Goal: Feedback & Contribution: Submit feedback/report problem

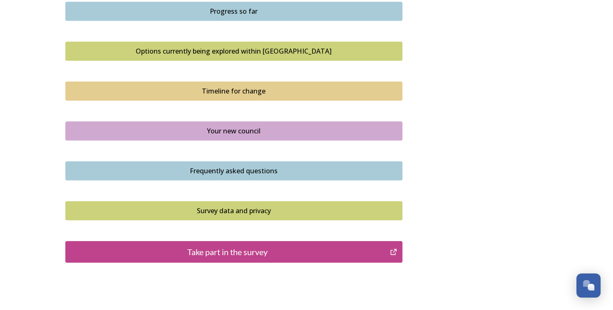
scroll to position [583, 0]
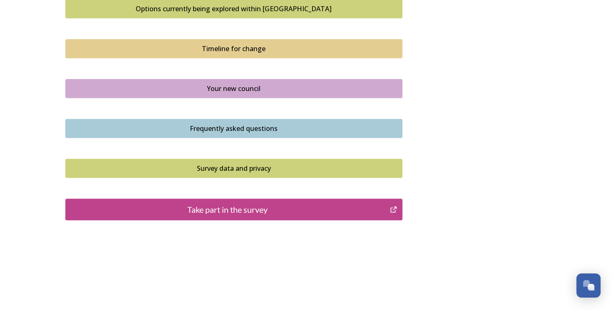
click at [232, 209] on div "Take part in the survey" at bounding box center [228, 209] width 316 height 12
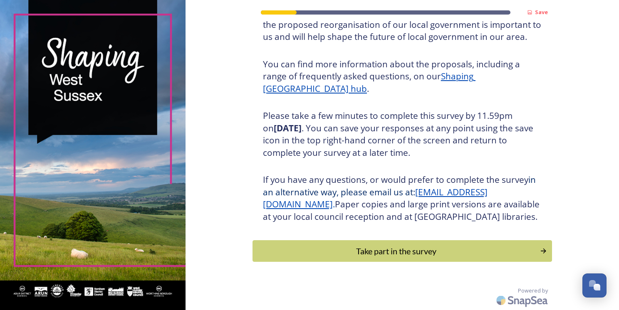
scroll to position [89, 0]
click at [358, 255] on div "Take part in the survey" at bounding box center [395, 251] width 281 height 12
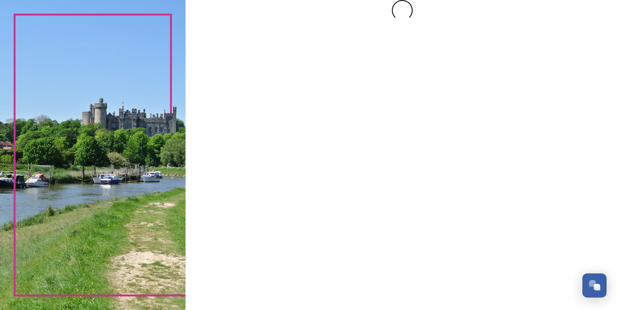
scroll to position [0, 0]
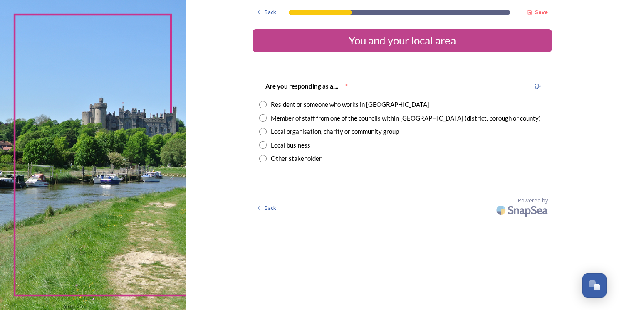
click at [263, 104] on input "radio" at bounding box center [262, 104] width 7 height 7
radio input "true"
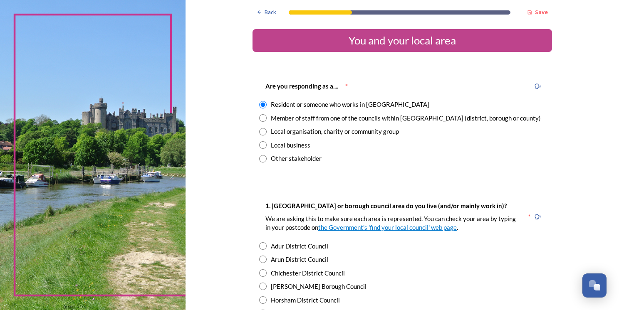
scroll to position [83, 0]
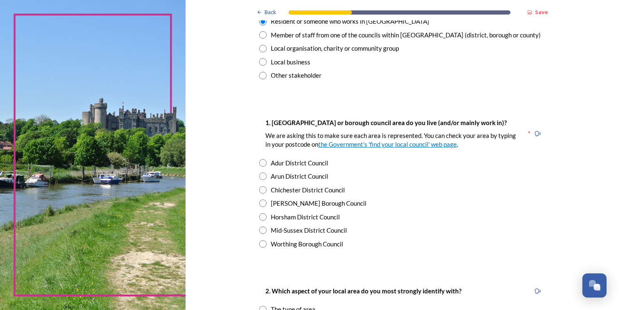
click at [260, 244] on input "radio" at bounding box center [262, 243] width 7 height 7
radio input "true"
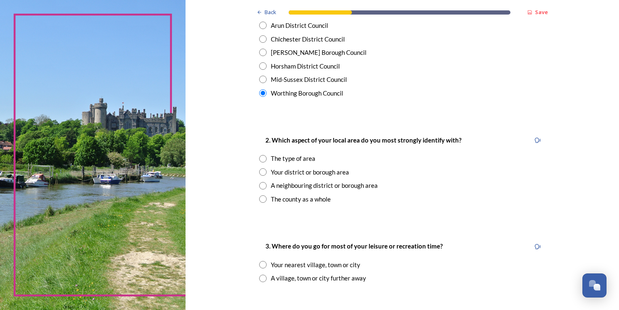
scroll to position [250, 0]
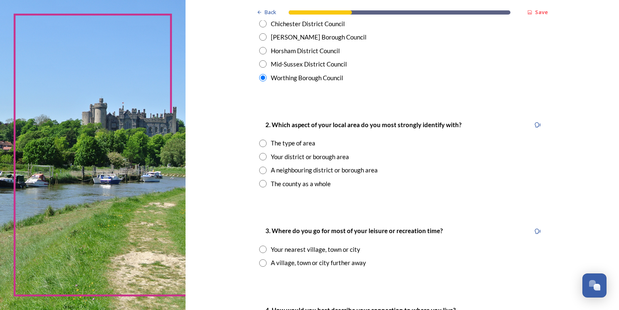
click at [260, 184] on input "radio" at bounding box center [262, 183] width 7 height 7
radio input "true"
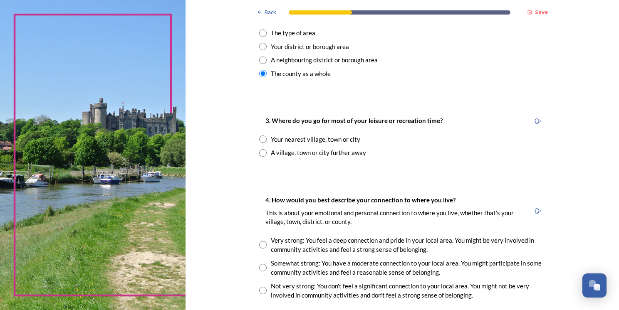
scroll to position [374, 0]
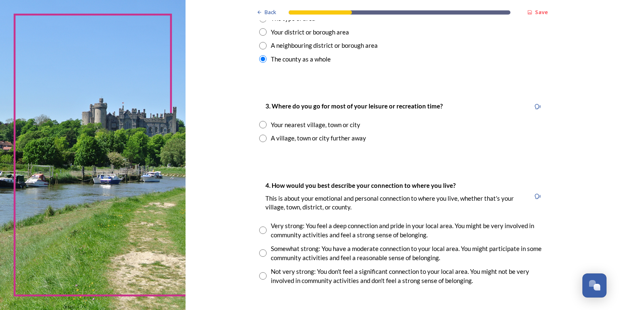
click at [262, 139] on input "radio" at bounding box center [262, 138] width 7 height 7
radio input "true"
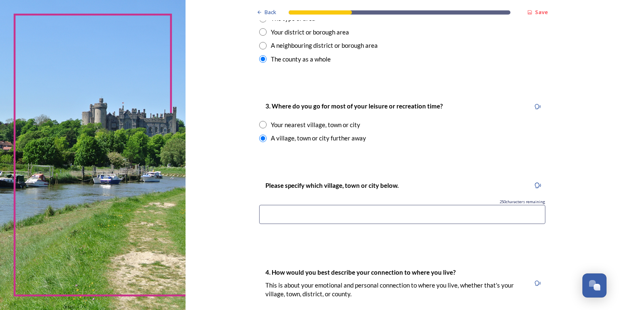
click at [278, 214] on input at bounding box center [402, 214] width 286 height 19
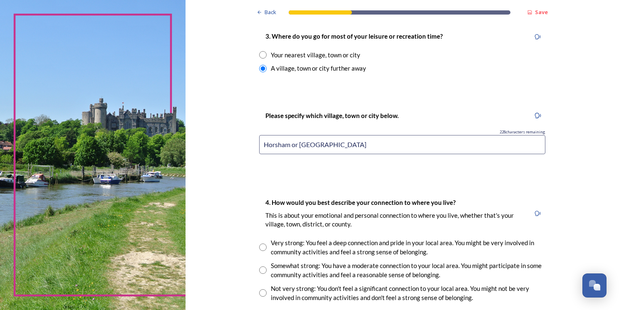
scroll to position [541, 0]
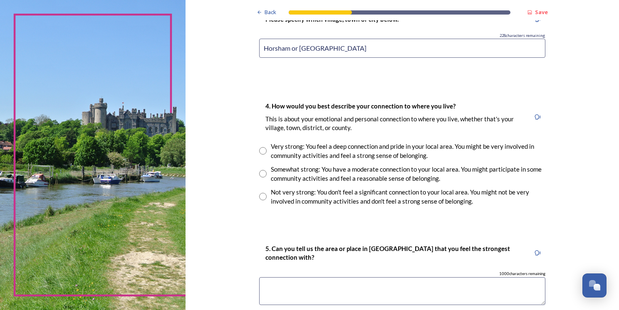
type input "Horsham or [GEOGRAPHIC_DATA]"
click at [261, 195] on input "radio" at bounding box center [262, 196] width 7 height 7
click at [259, 197] on input "radio" at bounding box center [262, 196] width 7 height 7
click at [259, 196] on input "radio" at bounding box center [262, 196] width 7 height 7
radio input "true"
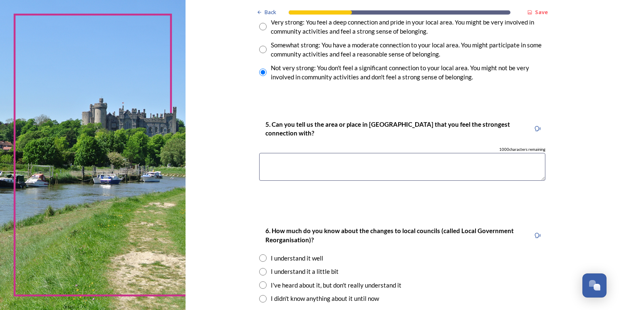
scroll to position [665, 0]
click at [272, 157] on textarea at bounding box center [402, 167] width 286 height 28
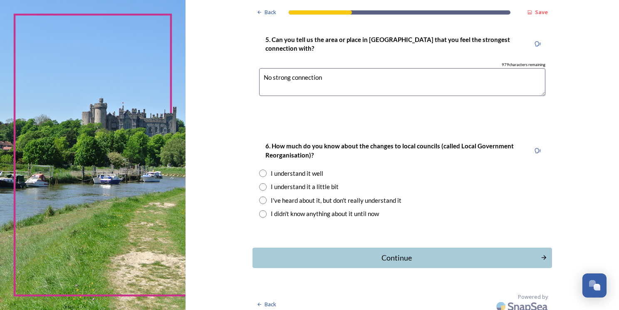
scroll to position [755, 0]
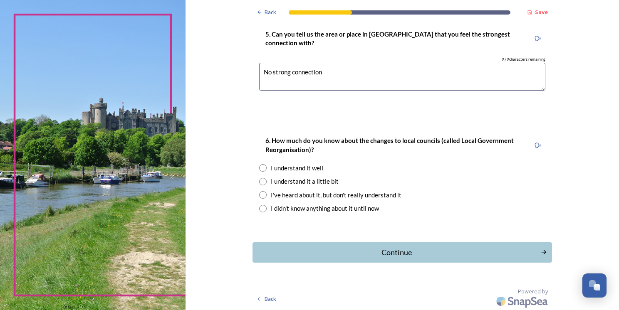
type textarea "No strong connection"
click at [259, 181] on input "radio" at bounding box center [262, 181] width 7 height 7
radio input "true"
click at [259, 195] on input "radio" at bounding box center [262, 194] width 7 height 7
radio input "true"
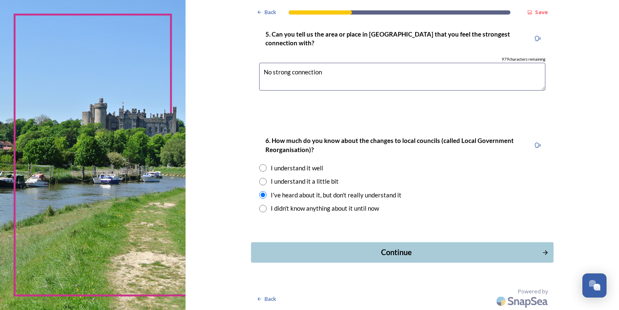
click at [384, 252] on div "Continue" at bounding box center [396, 252] width 282 height 11
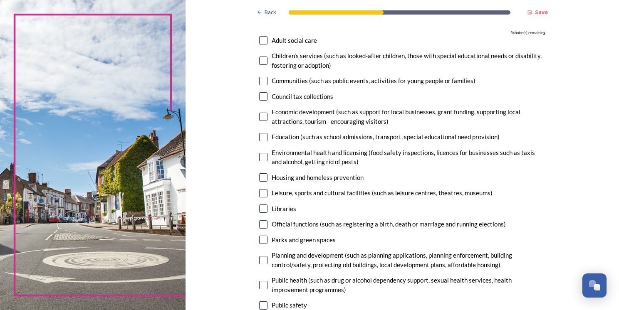
scroll to position [0, 0]
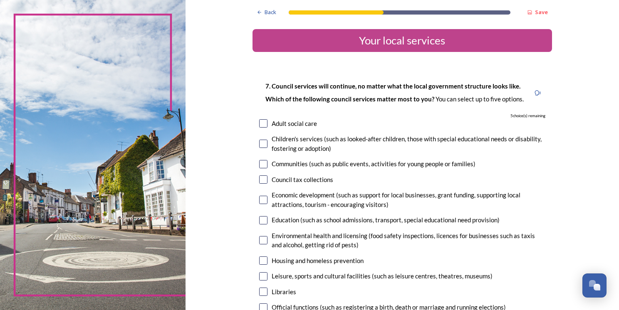
click at [259, 124] on input "checkbox" at bounding box center [263, 123] width 8 height 8
checkbox input "true"
click at [260, 146] on input "checkbox" at bounding box center [263, 144] width 8 height 8
checkbox input "true"
click at [259, 223] on input "checkbox" at bounding box center [263, 220] width 8 height 8
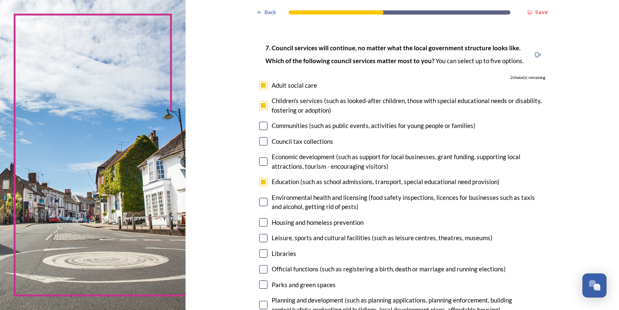
scroll to position [83, 0]
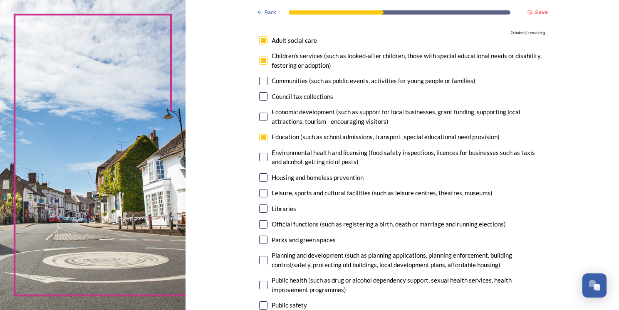
click at [260, 138] on input "checkbox" at bounding box center [263, 137] width 8 height 8
checkbox input "false"
click at [259, 158] on input "checkbox" at bounding box center [263, 157] width 8 height 8
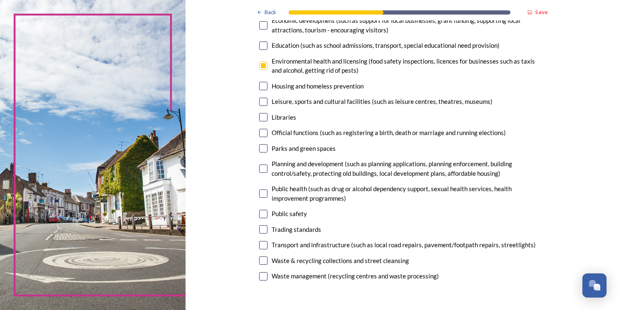
scroll to position [125, 0]
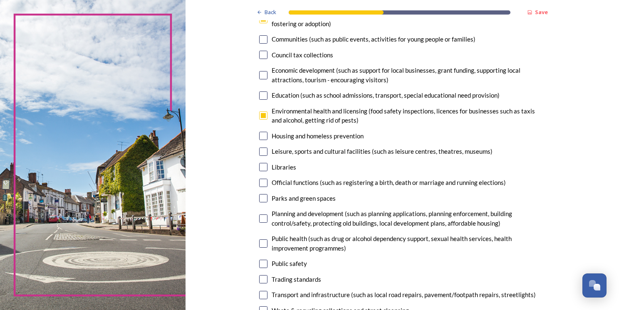
click at [260, 114] on input "checkbox" at bounding box center [263, 115] width 8 height 8
checkbox input "false"
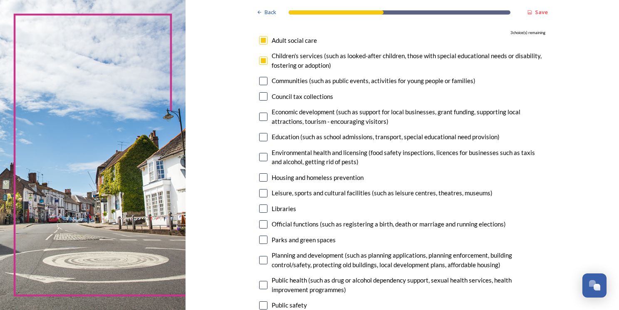
click at [260, 61] on input "checkbox" at bounding box center [263, 61] width 8 height 8
checkbox input "false"
click at [261, 208] on input "checkbox" at bounding box center [263, 209] width 8 height 8
checkbox input "true"
click at [259, 239] on input "checkbox" at bounding box center [263, 240] width 8 height 8
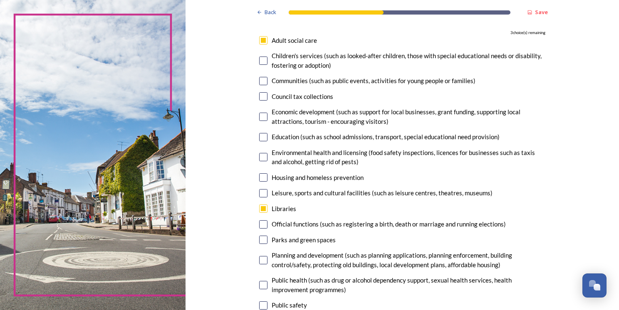
checkbox input "true"
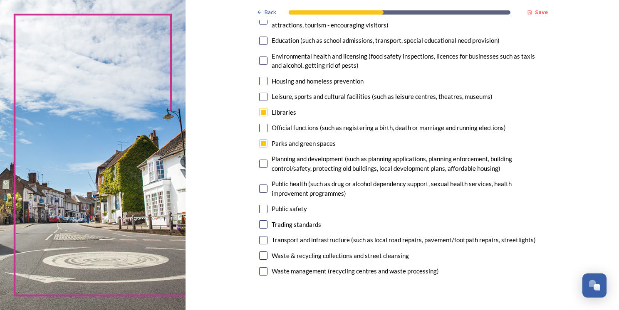
scroll to position [208, 0]
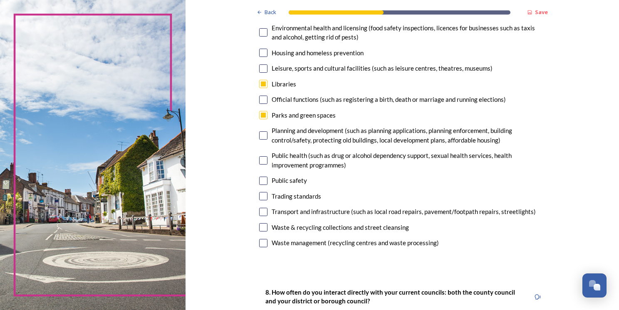
click at [263, 229] on input "checkbox" at bounding box center [263, 227] width 8 height 8
checkbox input "true"
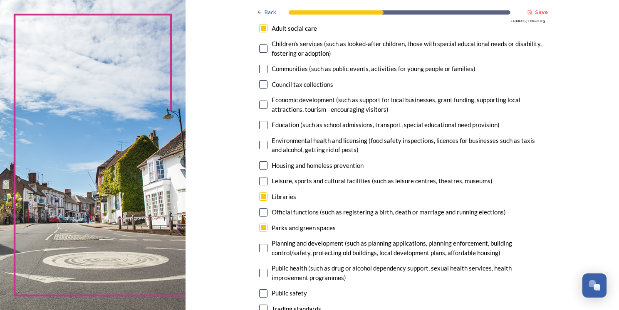
scroll to position [83, 0]
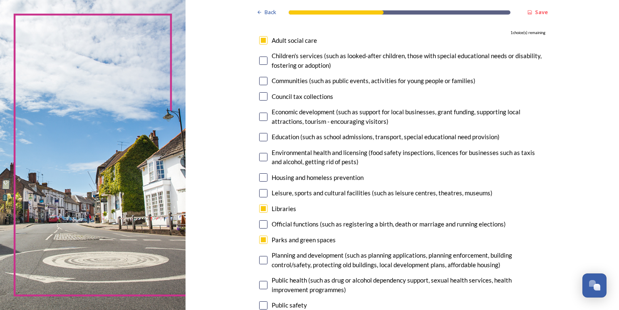
click at [261, 119] on input "checkbox" at bounding box center [263, 117] width 8 height 8
checkbox input "true"
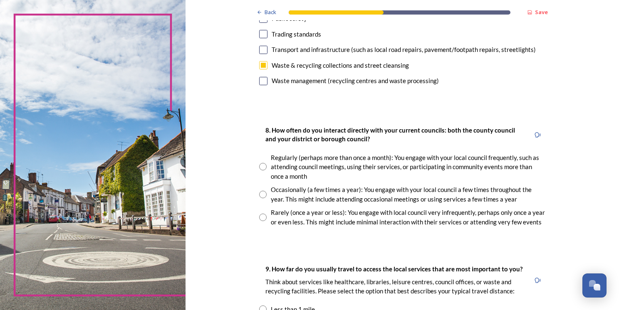
scroll to position [374, 0]
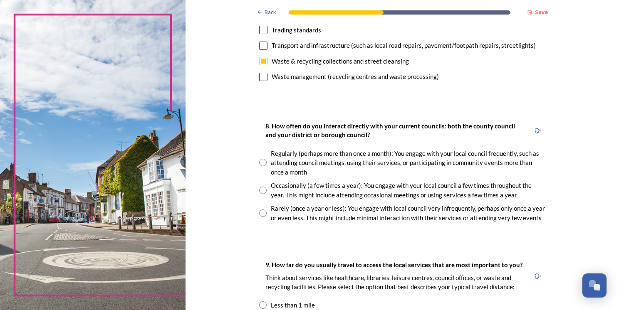
click at [259, 214] on input "radio" at bounding box center [262, 213] width 7 height 7
radio input "true"
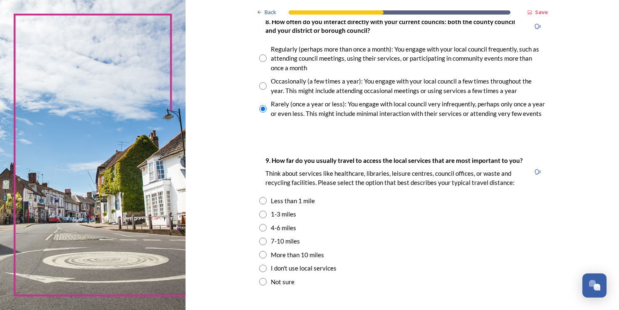
scroll to position [541, 0]
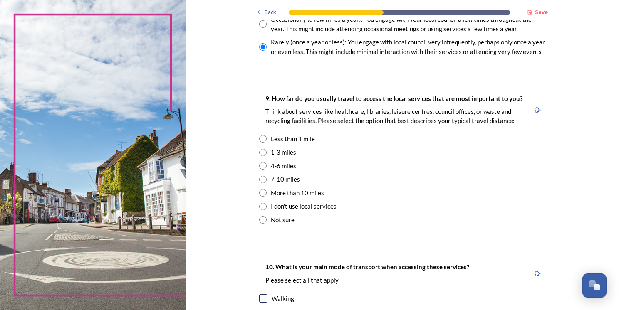
click at [260, 166] on input "radio" at bounding box center [262, 165] width 7 height 7
radio input "true"
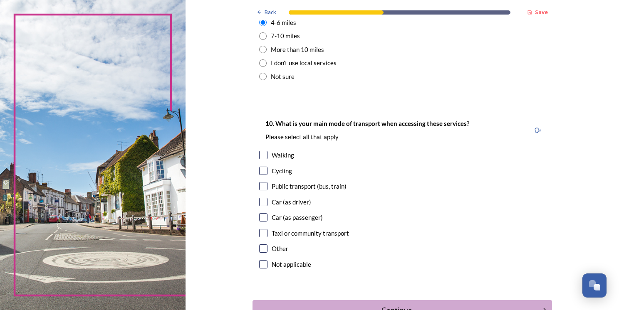
scroll to position [707, 0]
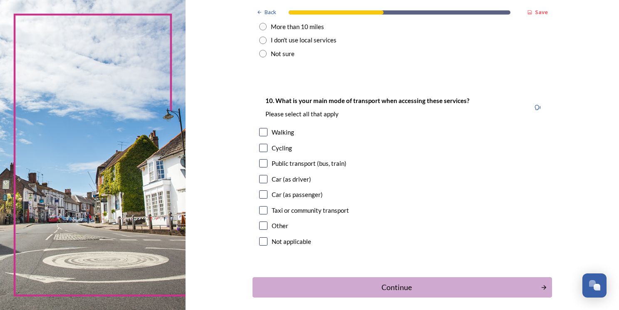
click at [259, 180] on input "checkbox" at bounding box center [263, 179] width 8 height 8
checkbox input "true"
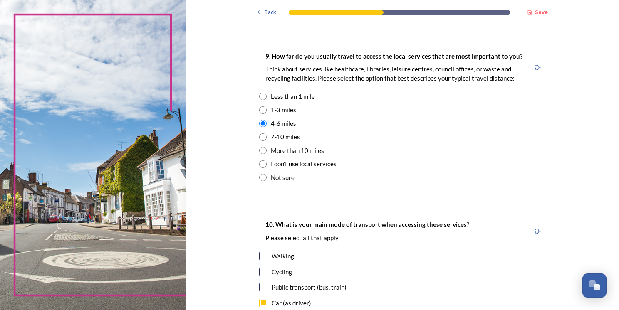
scroll to position [582, 0]
click at [259, 111] on input "radio" at bounding box center [262, 110] width 7 height 7
radio input "true"
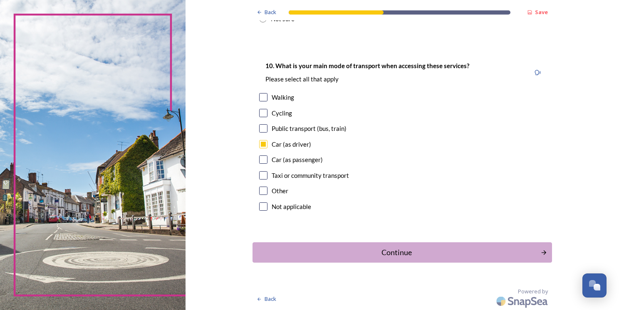
scroll to position [742, 0]
click at [387, 255] on div "Continue" at bounding box center [396, 252] width 282 height 11
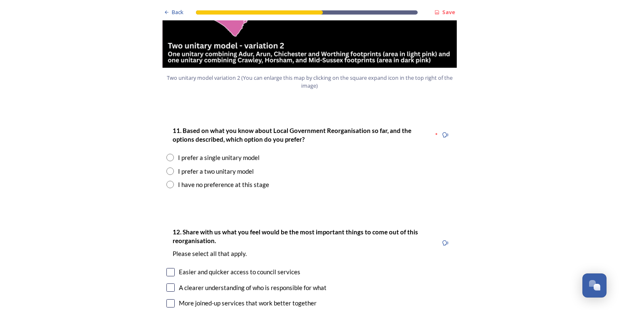
scroll to position [1040, 0]
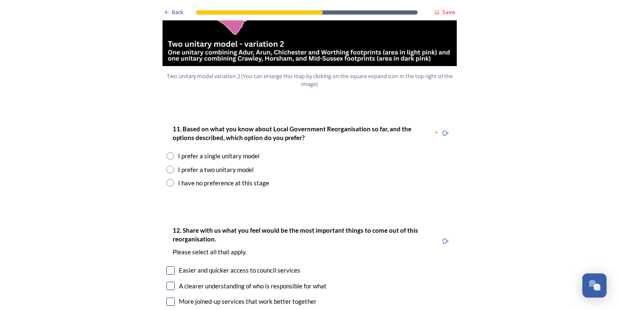
click at [167, 179] on input "radio" at bounding box center [169, 182] width 7 height 7
radio input "true"
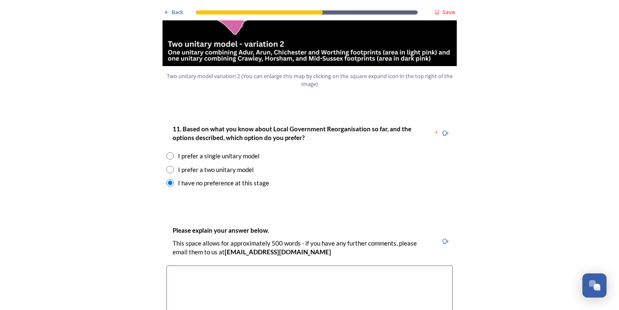
click at [168, 166] on input "radio" at bounding box center [169, 169] width 7 height 7
radio input "true"
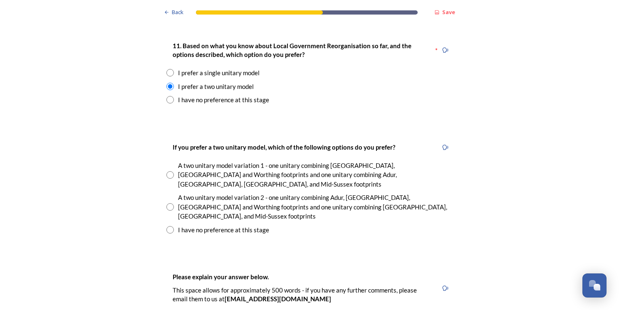
scroll to position [1081, 0]
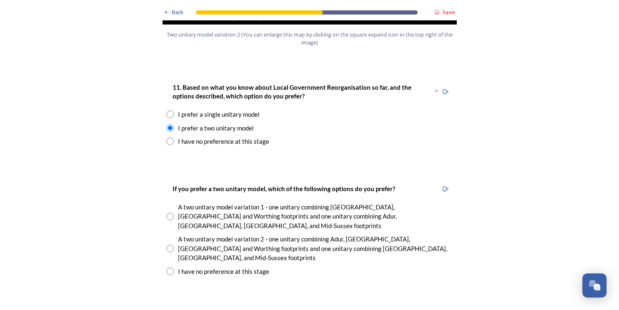
click at [168, 111] on input "radio" at bounding box center [169, 114] width 7 height 7
radio input "true"
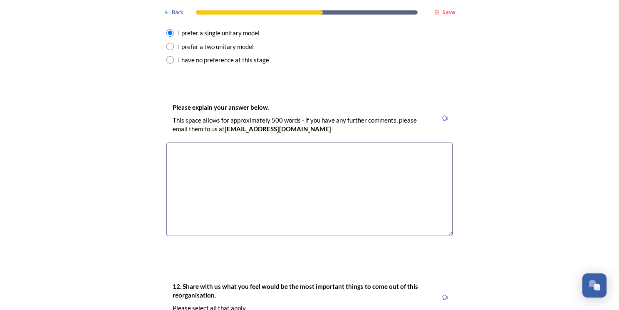
scroll to position [1164, 0]
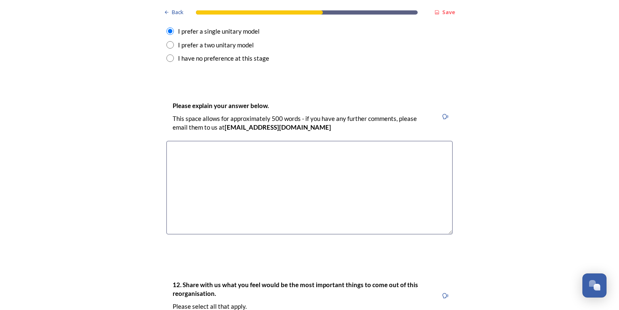
click at [177, 141] on textarea at bounding box center [309, 188] width 286 height 94
type textarea "i"
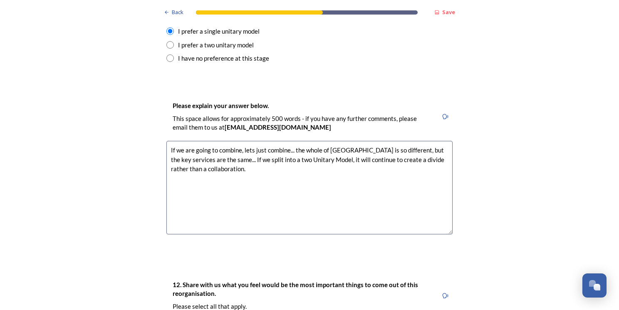
drag, startPoint x: 325, startPoint y: 134, endPoint x: 329, endPoint y: 135, distance: 4.2
click at [325, 141] on textarea "If we are going to combine, lets just combine... the whole of [GEOGRAPHIC_DATA]…" at bounding box center [309, 188] width 286 height 94
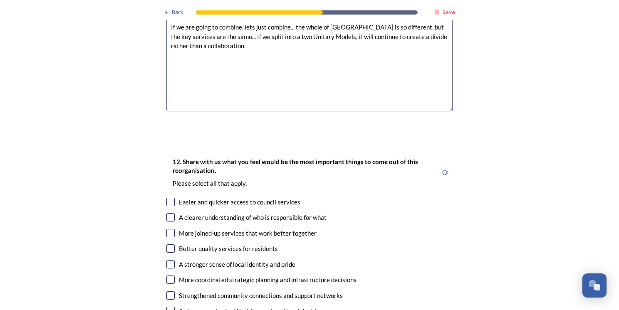
scroll to position [1331, 0]
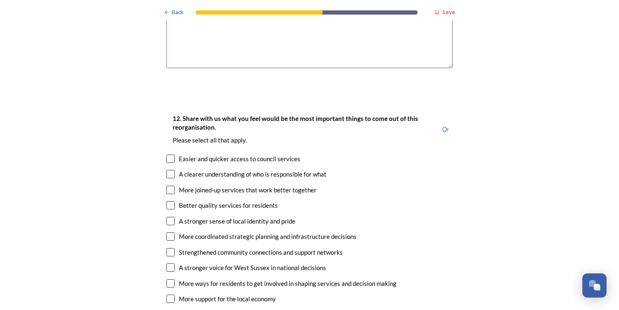
type textarea "If we are going to combine, lets just combine... the whole of [GEOGRAPHIC_DATA]…"
click at [166, 170] on input "checkbox" at bounding box center [170, 174] width 8 height 8
checkbox input "true"
click at [171, 186] on input "checkbox" at bounding box center [170, 190] width 8 height 8
checkbox input "true"
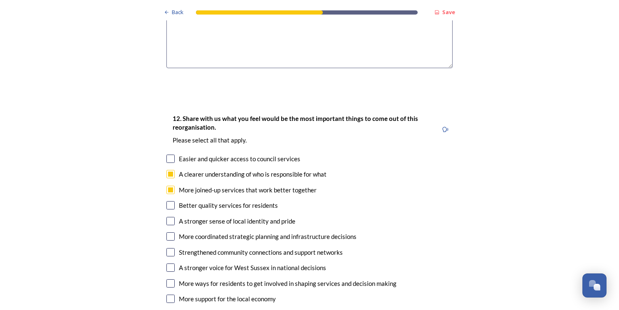
click at [168, 201] on input "checkbox" at bounding box center [170, 205] width 8 height 8
checkbox input "true"
click at [166, 232] on input "checkbox" at bounding box center [170, 236] width 8 height 8
checkbox input "true"
click at [169, 264] on input "checkbox" at bounding box center [170, 268] width 8 height 8
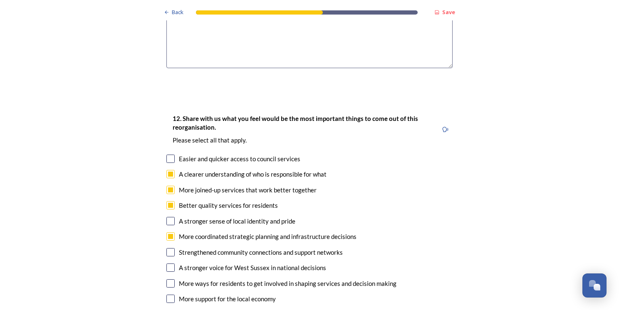
checkbox input "true"
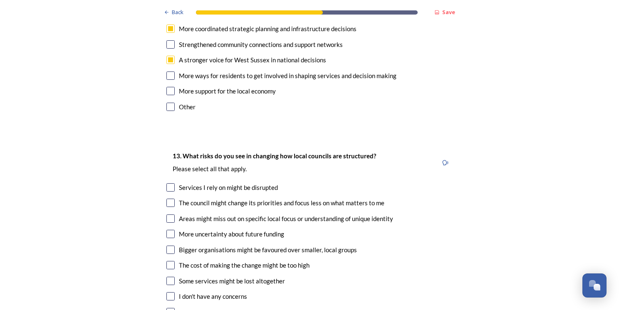
scroll to position [1580, 0]
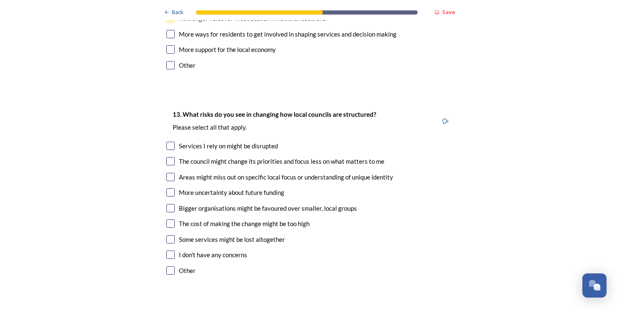
click at [169, 220] on input "checkbox" at bounding box center [170, 224] width 8 height 8
checkbox input "true"
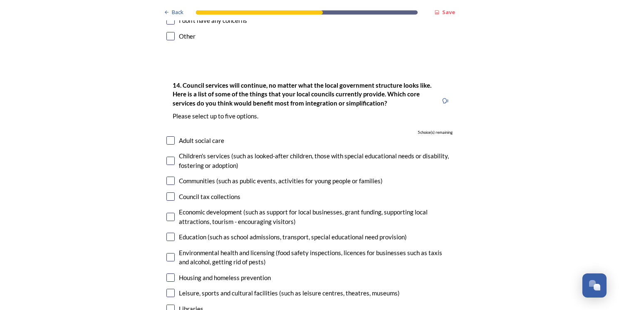
scroll to position [1830, 0]
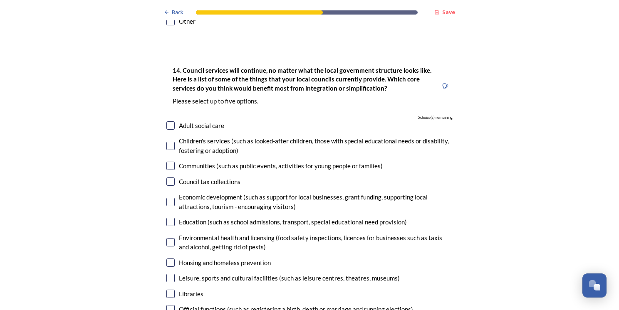
click at [168, 218] on input "checkbox" at bounding box center [170, 222] width 8 height 8
checkbox input "true"
click at [169, 121] on input "checkbox" at bounding box center [170, 125] width 8 height 8
checkbox input "true"
click at [169, 142] on input "checkbox" at bounding box center [170, 146] width 8 height 8
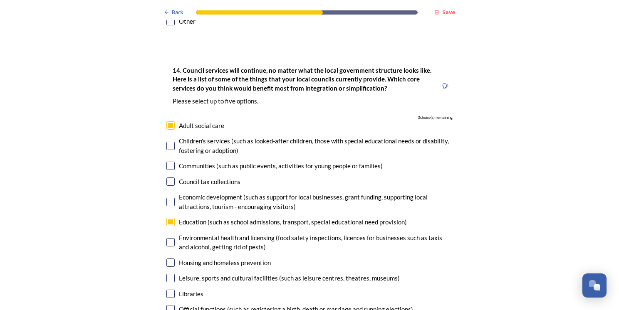
checkbox input "true"
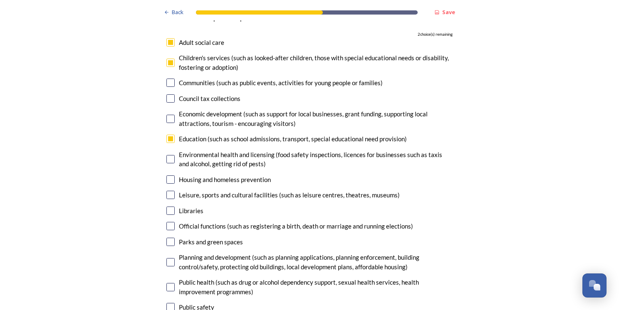
scroll to position [1955, 0]
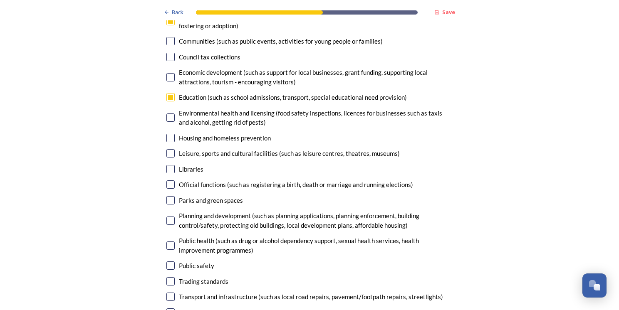
click at [166, 134] on input "checkbox" at bounding box center [170, 138] width 8 height 8
checkbox input "true"
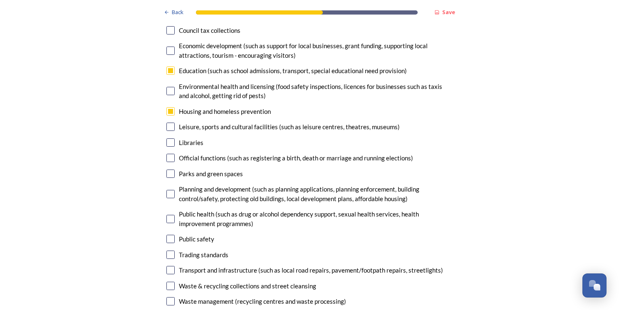
scroll to position [1996, 0]
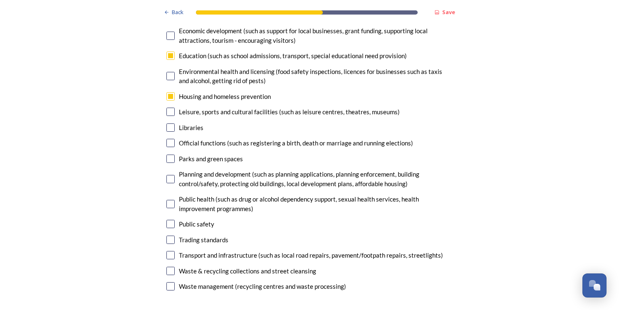
click at [168, 251] on input "checkbox" at bounding box center [170, 255] width 8 height 8
checkbox input "true"
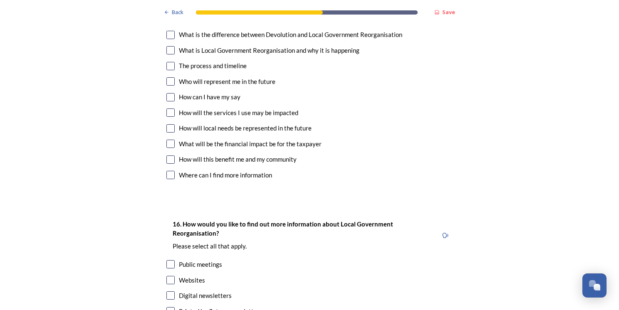
scroll to position [2246, 0]
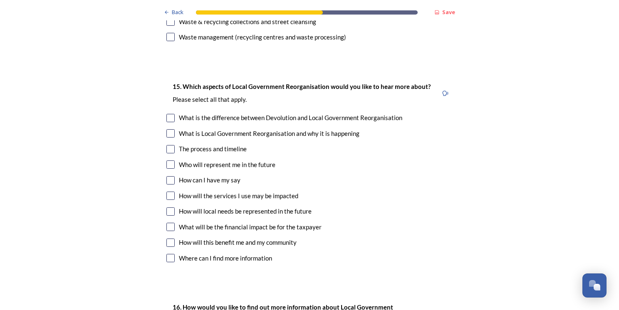
click at [168, 223] on input "checkbox" at bounding box center [170, 227] width 8 height 8
checkbox input "true"
click at [168, 145] on input "checkbox" at bounding box center [170, 149] width 8 height 8
checkbox input "true"
click at [166, 208] on input "checkbox" at bounding box center [170, 212] width 8 height 8
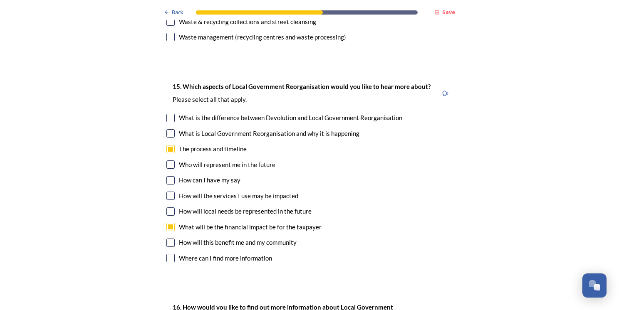
checkbox input "true"
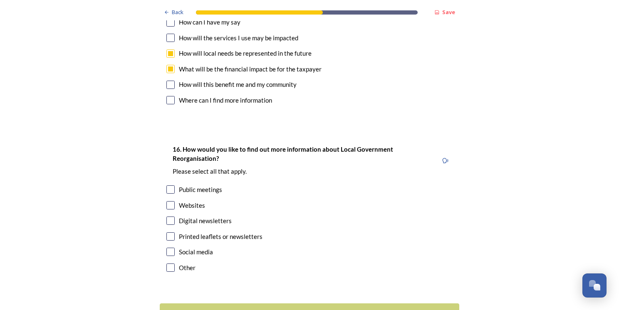
scroll to position [2412, 0]
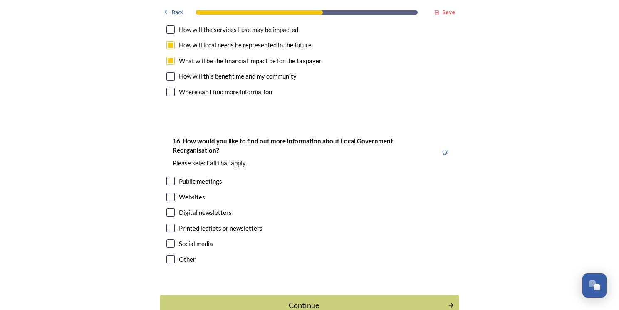
click at [167, 208] on input "checkbox" at bounding box center [170, 212] width 8 height 8
checkbox input "true"
click at [166, 177] on input "checkbox" at bounding box center [170, 181] width 8 height 8
checkbox input "true"
click at [166, 193] on input "checkbox" at bounding box center [170, 197] width 8 height 8
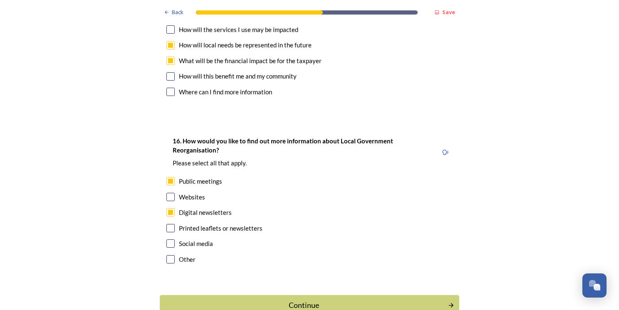
checkbox input "true"
click at [168, 177] on input "checkbox" at bounding box center [170, 181] width 8 height 8
checkbox input "false"
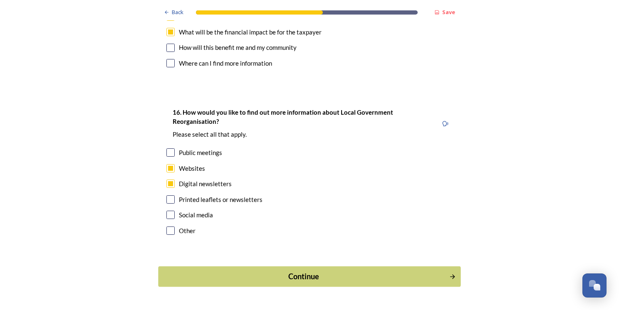
click at [308, 271] on div "Continue" at bounding box center [304, 276] width 282 height 11
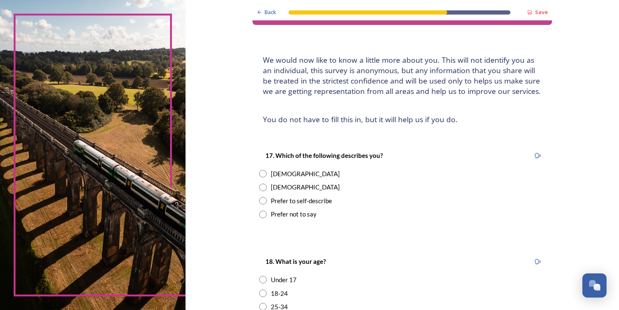
scroll to position [42, 0]
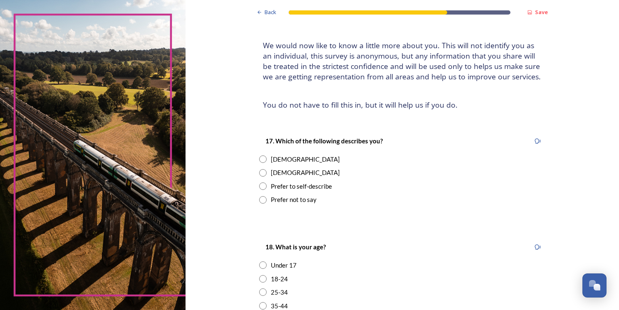
click at [259, 161] on input "radio" at bounding box center [262, 159] width 7 height 7
radio input "true"
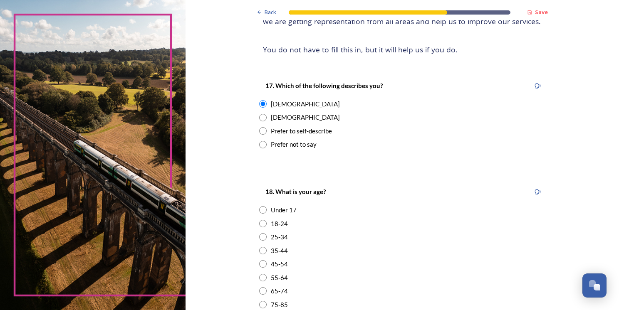
scroll to position [166, 0]
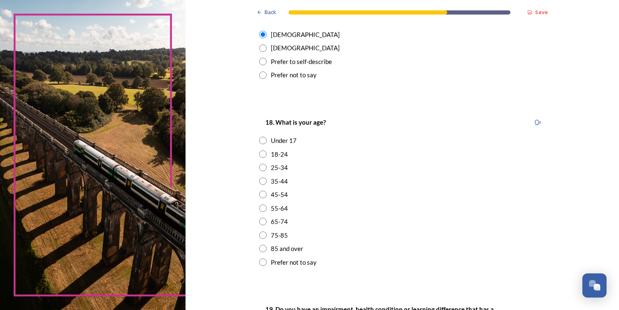
click at [261, 195] on input "radio" at bounding box center [262, 194] width 7 height 7
radio input "true"
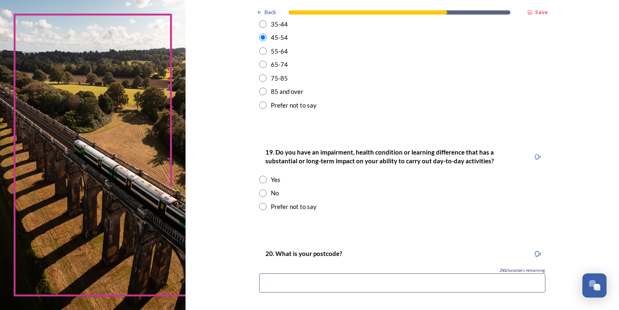
scroll to position [374, 0]
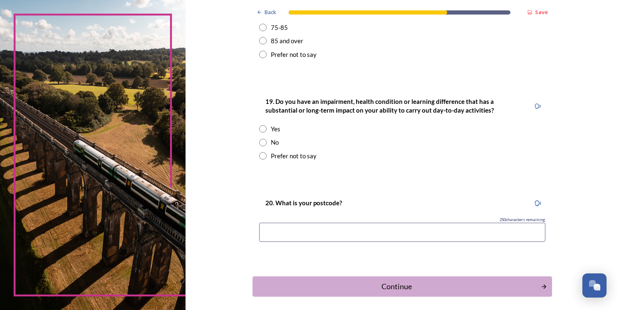
click at [259, 141] on input "radio" at bounding box center [262, 142] width 7 height 7
radio input "true"
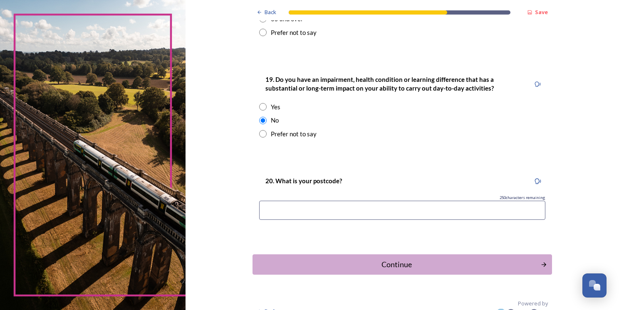
scroll to position [409, 0]
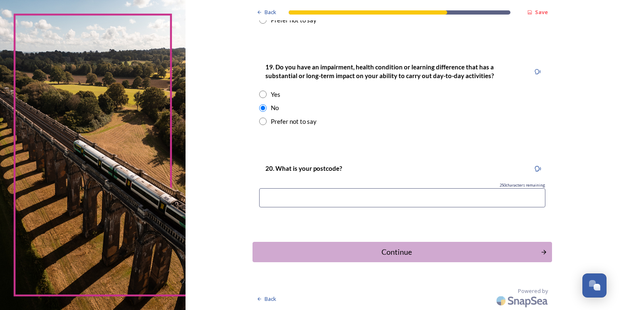
click at [274, 192] on input at bounding box center [402, 197] width 286 height 19
type input "B"
type input "BN12 4NR"
click at [391, 253] on div "Continue" at bounding box center [396, 252] width 282 height 11
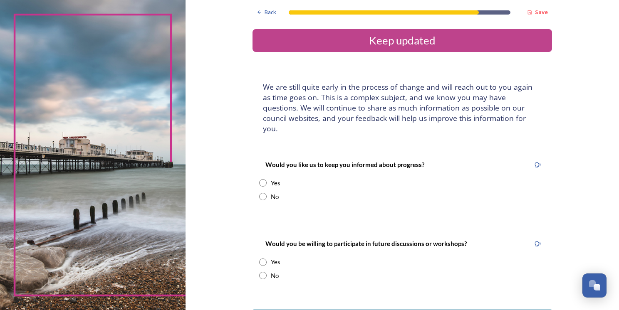
click at [259, 179] on input "radio" at bounding box center [262, 182] width 7 height 7
radio input "true"
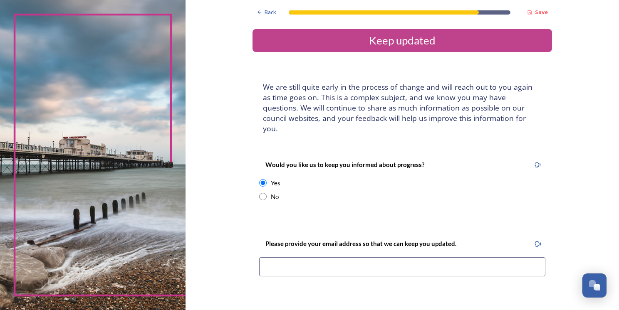
click at [278, 257] on input at bounding box center [402, 266] width 286 height 19
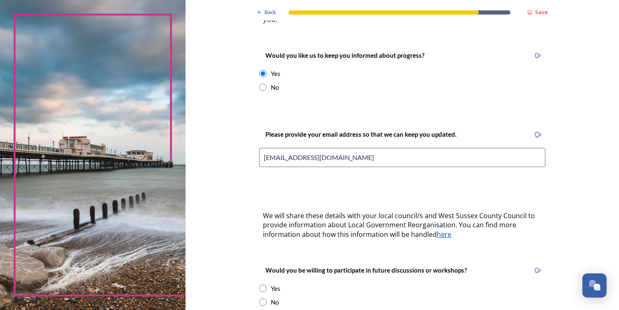
scroll to position [166, 0]
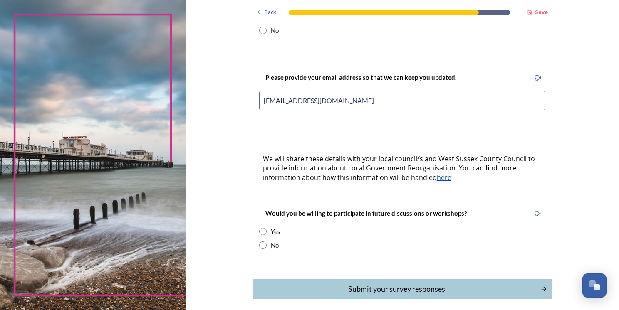
type input "[EMAIL_ADDRESS][DOMAIN_NAME]"
click at [259, 228] on input "radio" at bounding box center [262, 231] width 7 height 7
radio input "true"
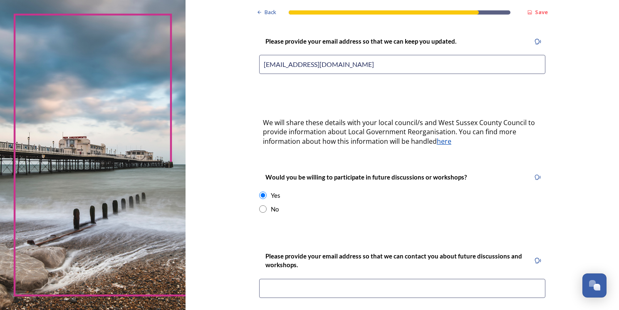
scroll to position [291, 0]
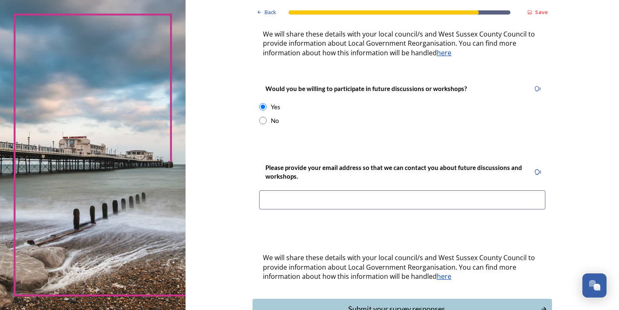
click at [261, 117] on input "radio" at bounding box center [262, 120] width 7 height 7
radio input "true"
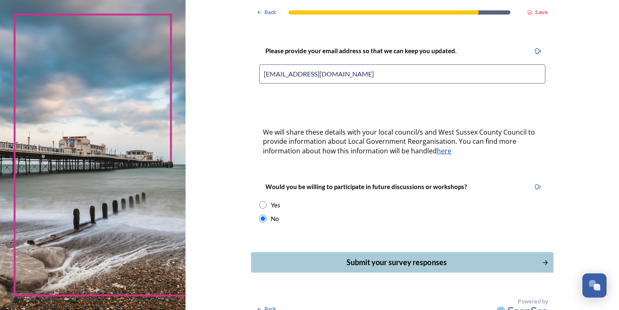
click at [425, 257] on div "Submit your survey responses" at bounding box center [396, 262] width 282 height 11
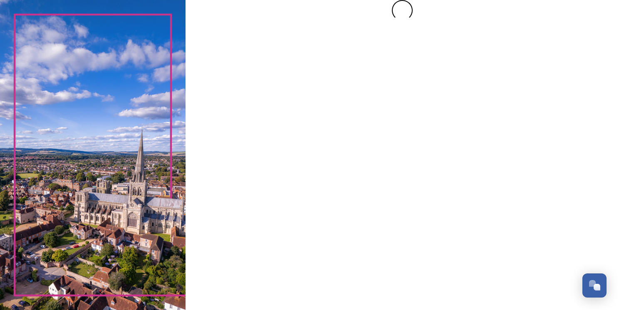
scroll to position [0, 0]
